Goal: Navigation & Orientation: Find specific page/section

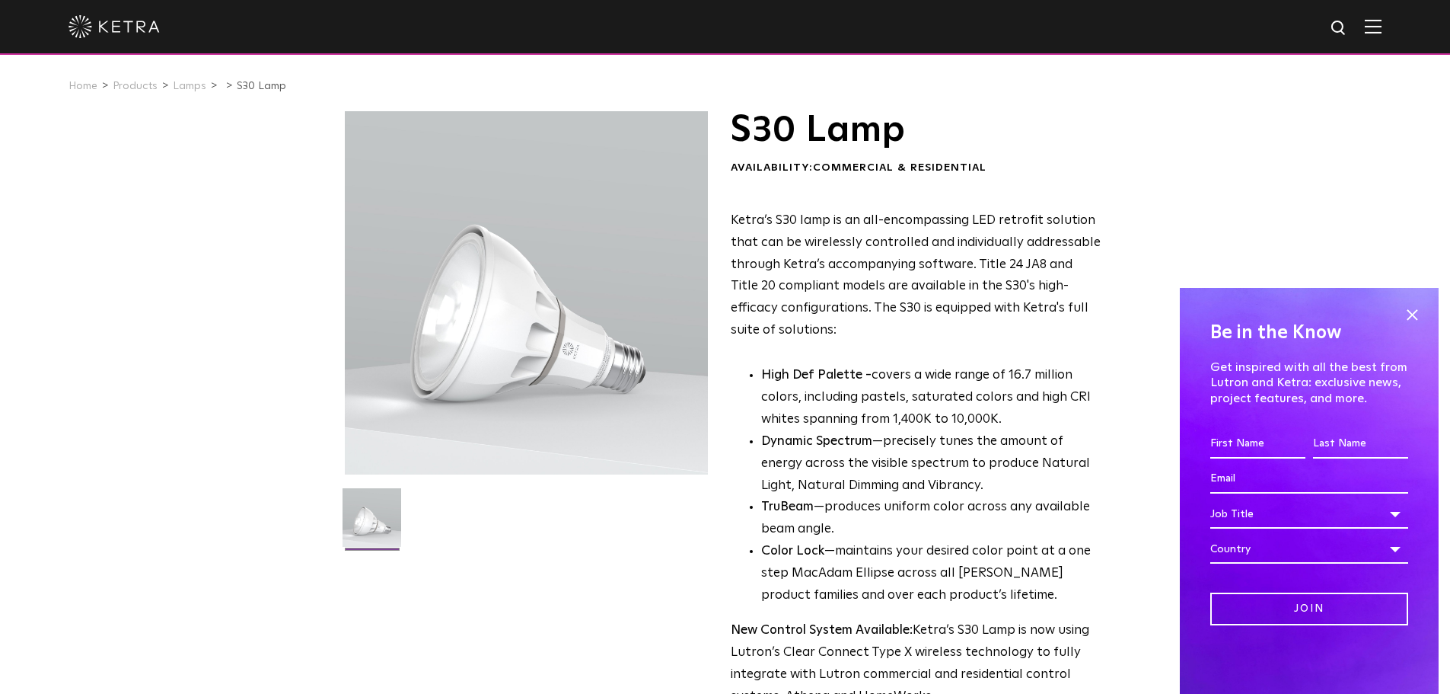
click at [1379, 32] on img at bounding box center [1373, 26] width 17 height 14
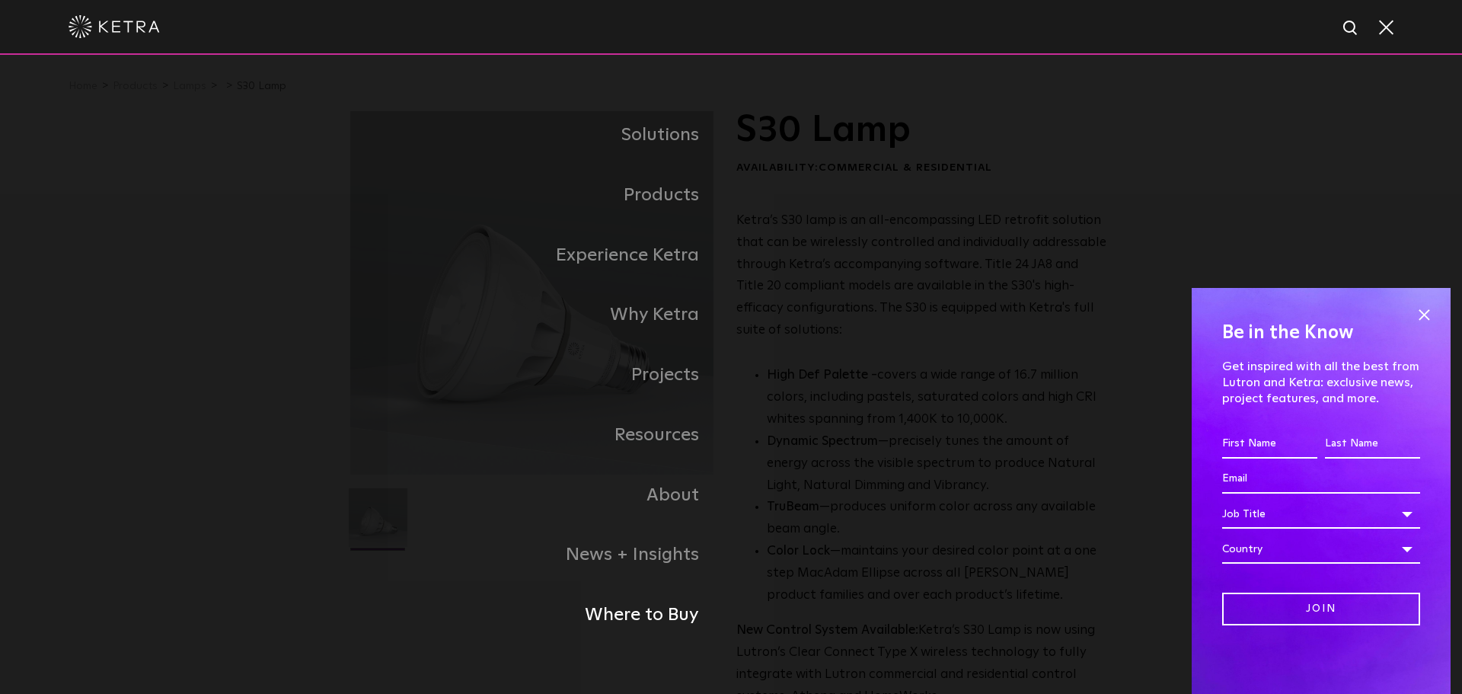
click at [658, 623] on link "Where to Buy" at bounding box center [540, 615] width 381 height 60
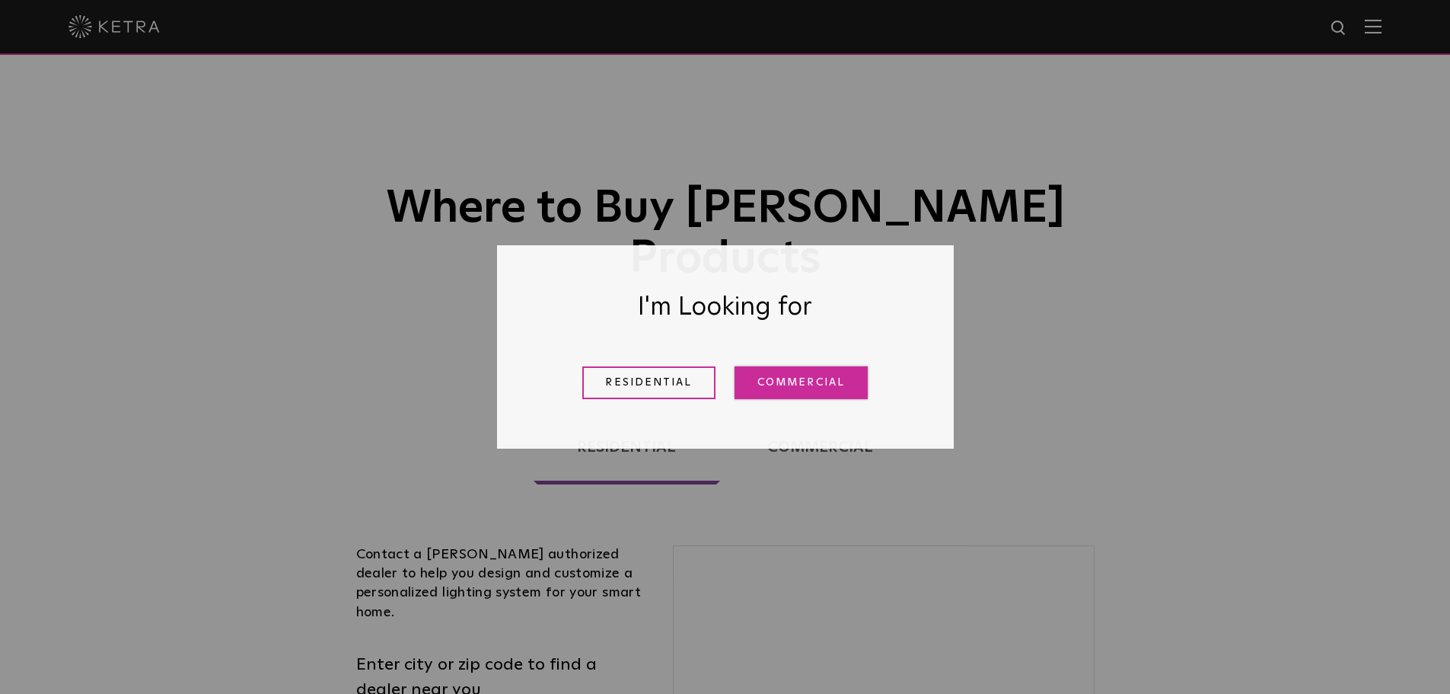
click at [785, 382] on link "Commercial" at bounding box center [801, 382] width 133 height 33
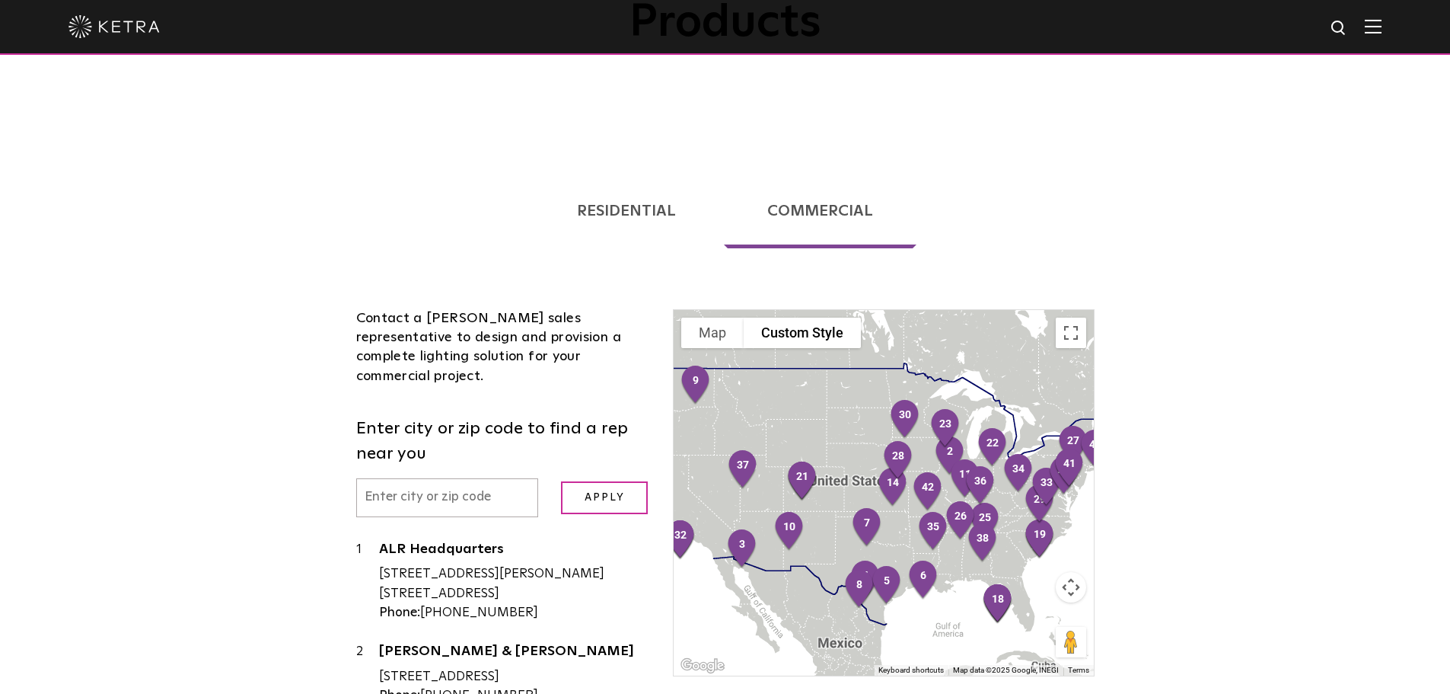
scroll to position [263, 0]
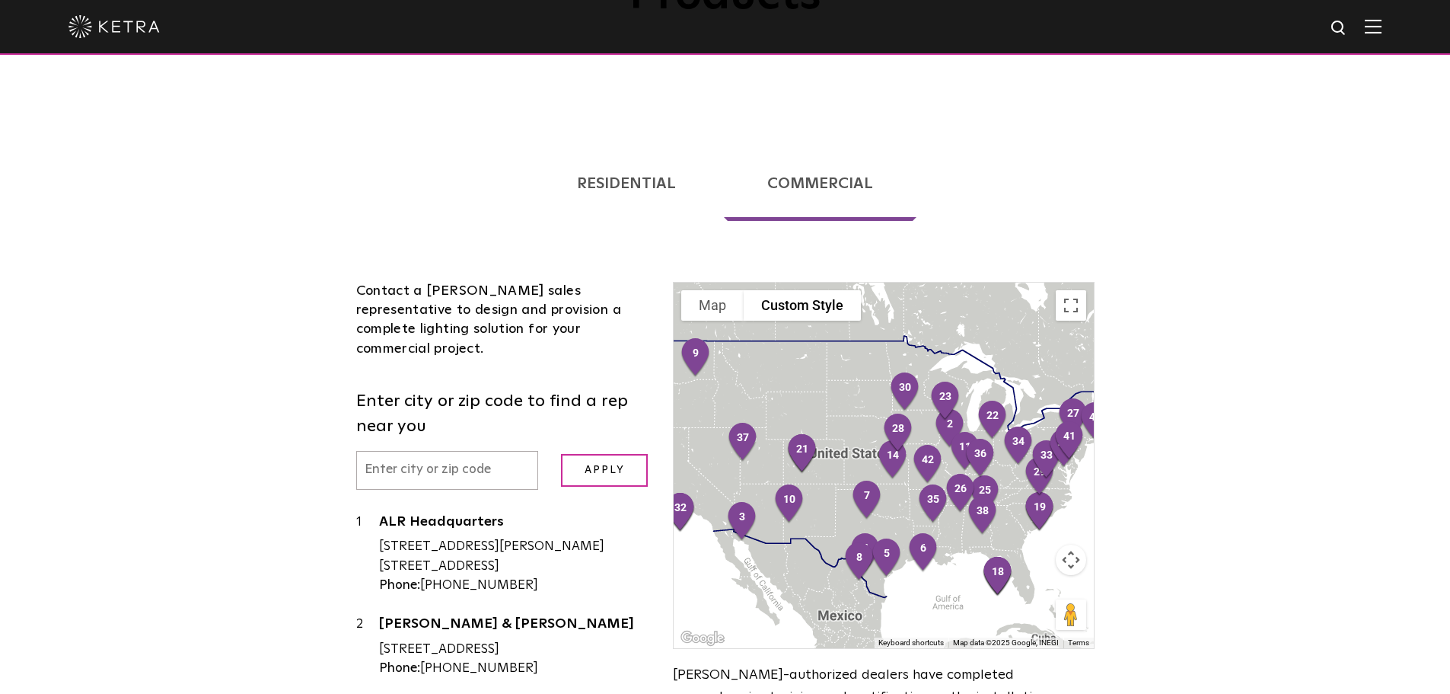
click at [449, 451] on input "text" at bounding box center [447, 470] width 183 height 39
type input "19720"
click at [561, 454] on input "Apply" at bounding box center [604, 470] width 87 height 33
